Goal: Transaction & Acquisition: Purchase product/service

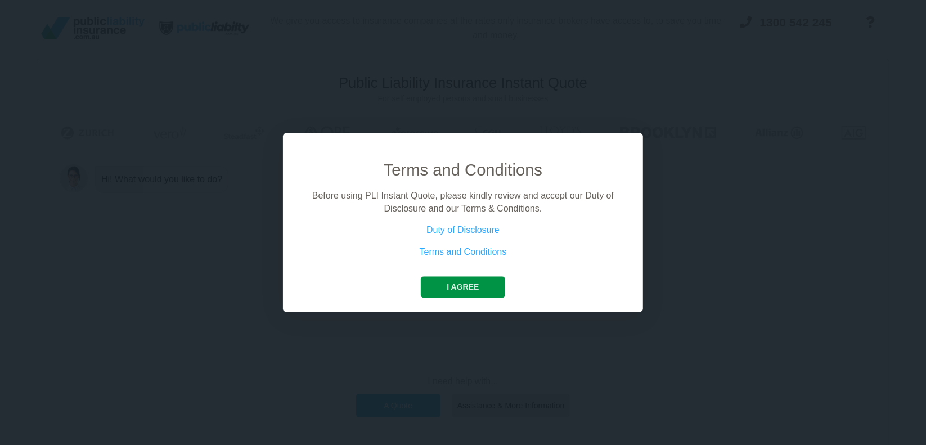
click at [473, 285] on button "I agree" at bounding box center [463, 287] width 84 height 21
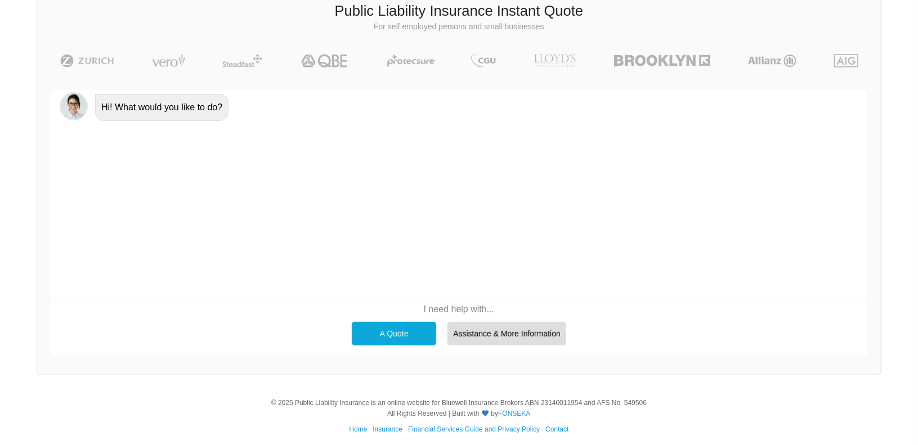
scroll to position [77, 0]
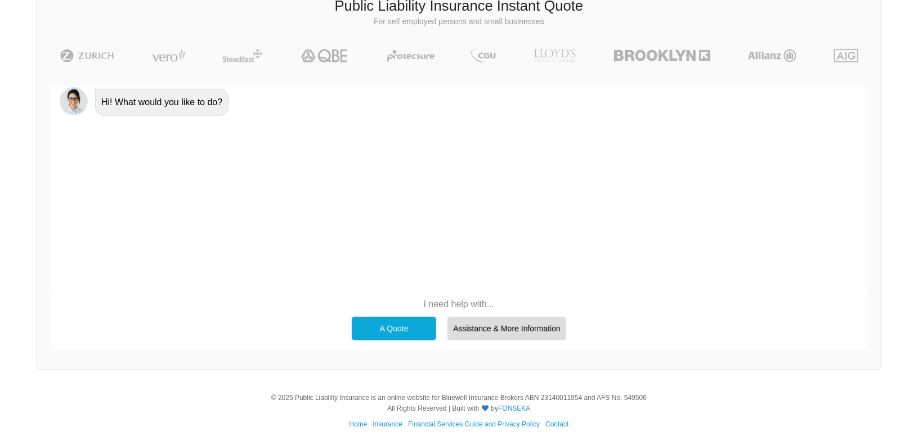
click at [405, 326] on div "A Quote" at bounding box center [394, 329] width 84 height 24
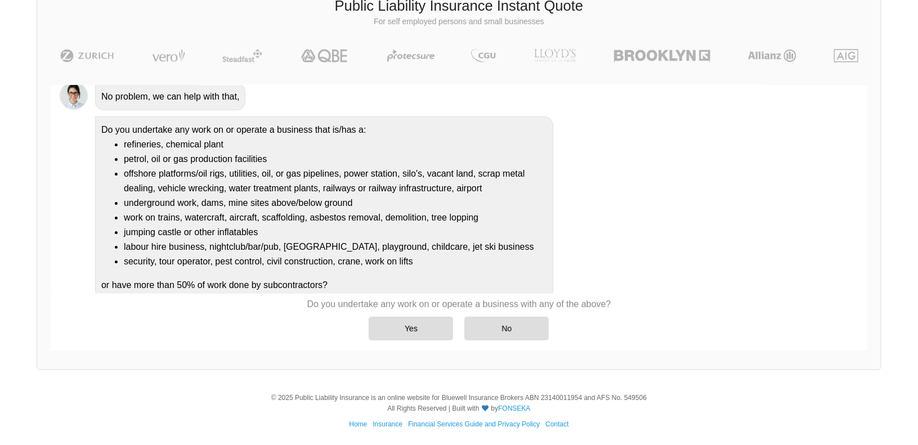
scroll to position [86, 0]
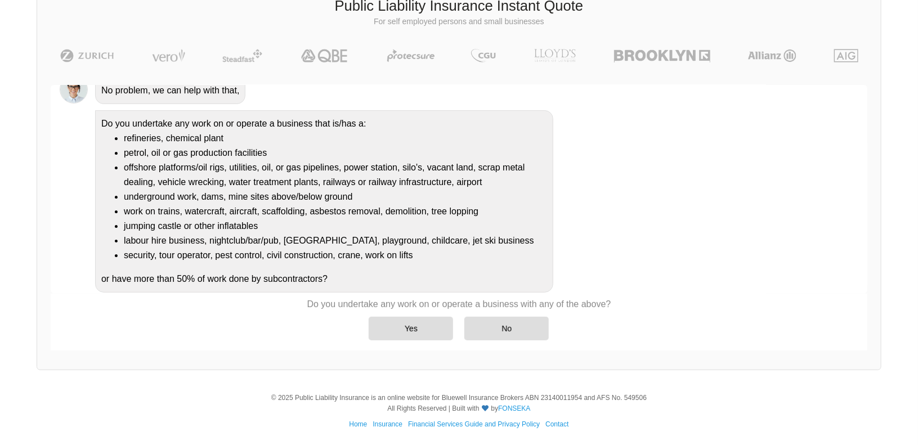
drag, startPoint x: 316, startPoint y: 301, endPoint x: 601, endPoint y: 303, distance: 285.3
click at [601, 303] on p "Do you undertake any work on or operate a business with any of the above?" at bounding box center [459, 304] width 304 height 12
click at [630, 302] on div "Do you undertake any work on or operate a business with any of the above? Yes No" at bounding box center [459, 320] width 816 height 52
drag, startPoint x: 187, startPoint y: 273, endPoint x: 234, endPoint y: 276, distance: 47.4
click at [230, 277] on div "Do you undertake any work on or operate a business that is/has a: refineries, c…" at bounding box center [324, 201] width 458 height 182
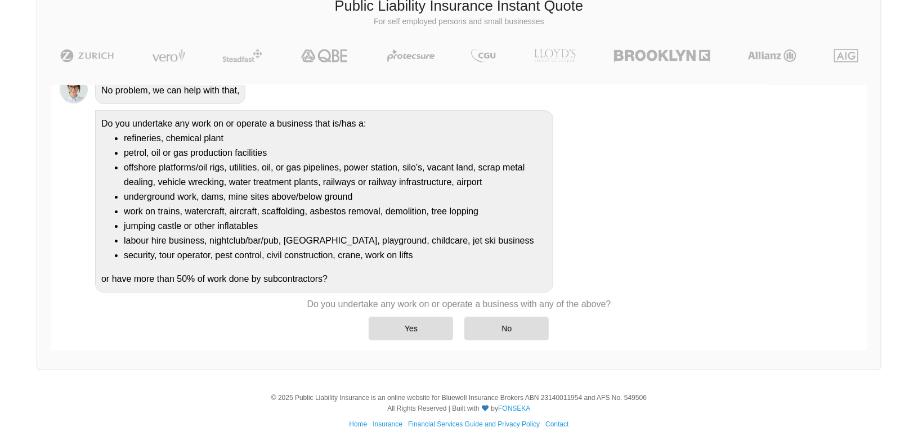
click at [277, 263] on div "Do you undertake any work on or operate a business that is/has a: refineries, c…" at bounding box center [324, 201] width 458 height 182
drag, startPoint x: 102, startPoint y: 276, endPoint x: 337, endPoint y: 280, distance: 234.7
click at [337, 280] on div "Do you undertake any work on or operate a business that is/has a: refineries, c…" at bounding box center [324, 201] width 458 height 182
click at [433, 336] on div "Yes" at bounding box center [411, 329] width 84 height 24
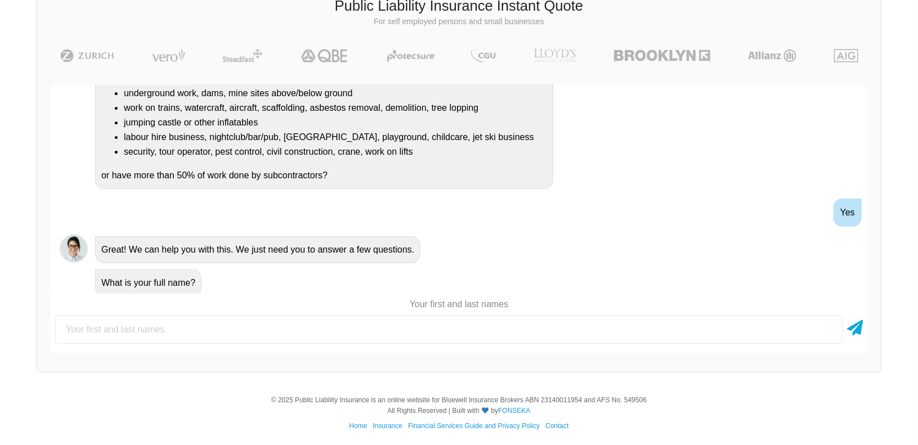
scroll to position [192, 0]
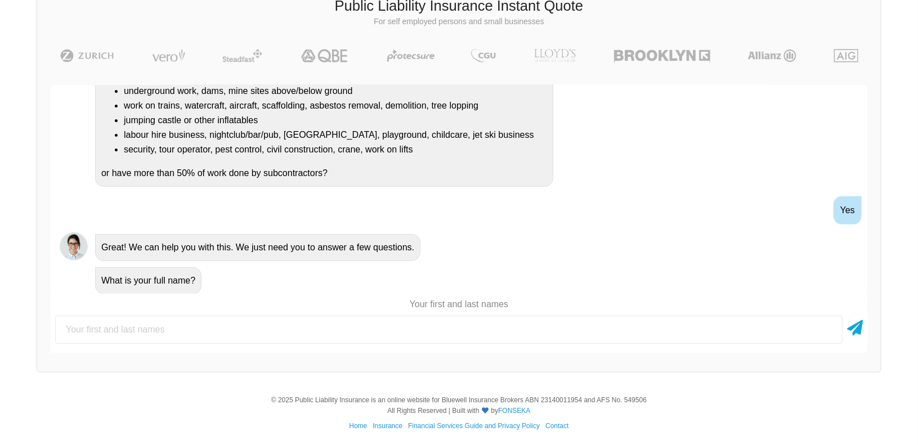
click at [234, 325] on input "text" at bounding box center [448, 330] width 787 height 28
type input "[PERSON_NAME]"
click at [851, 326] on icon at bounding box center [855, 326] width 16 height 20
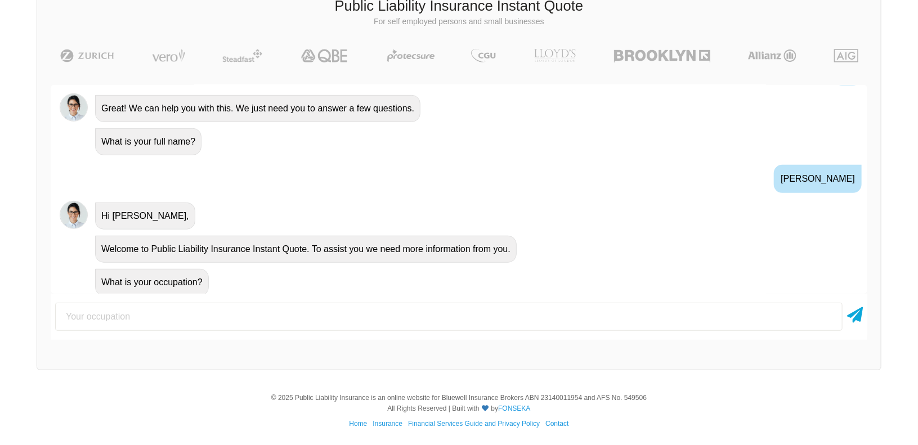
scroll to position [331, 0]
